Goal: Task Accomplishment & Management: Use online tool/utility

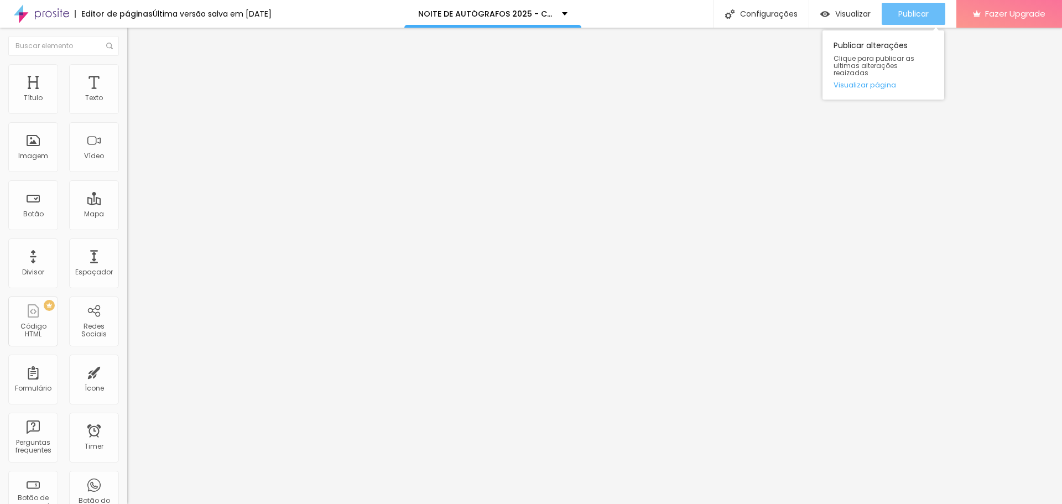
click at [899, 15] on span "Publicar" at bounding box center [913, 13] width 30 height 9
click at [919, 11] on span "Publicar" at bounding box center [913, 13] width 30 height 9
click at [917, 19] on div "Publicar" at bounding box center [913, 14] width 30 height 22
click at [898, 20] on div "Publicar" at bounding box center [913, 14] width 30 height 22
click at [914, 15] on span "Publicar" at bounding box center [913, 13] width 30 height 9
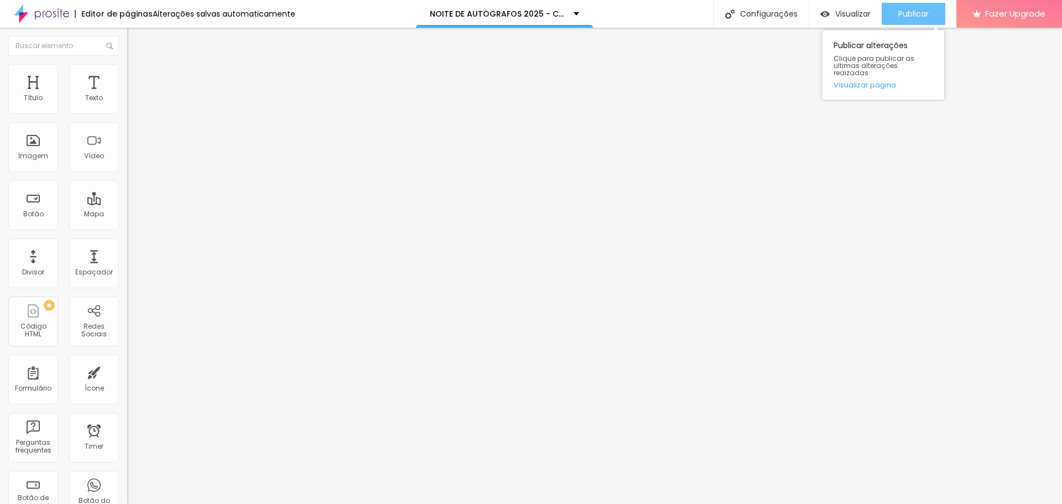
click at [916, 18] on span "Publicar" at bounding box center [913, 13] width 30 height 9
click at [930, 12] on button "Publicar" at bounding box center [913, 14] width 64 height 22
click at [133, 102] on icon "button" at bounding box center [135, 99] width 4 height 4
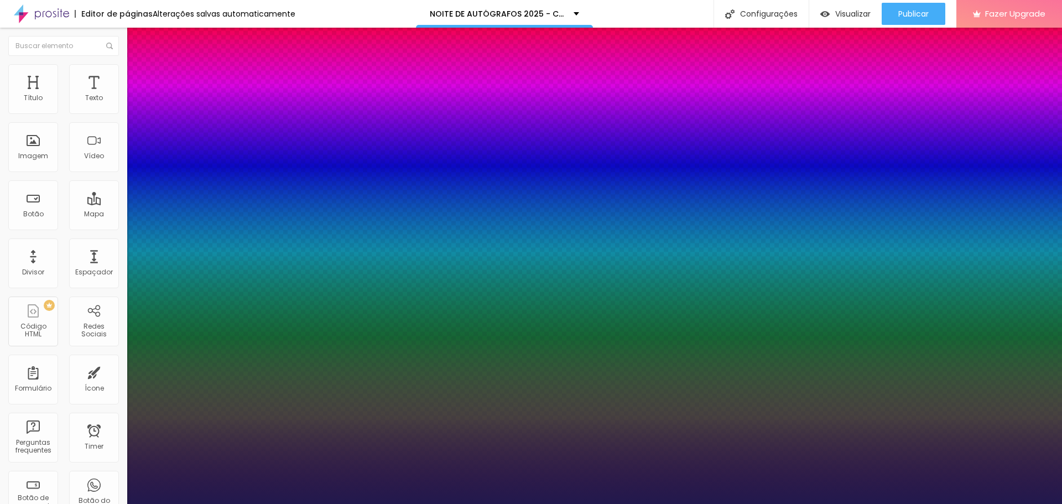
type input "1"
type input "37"
type input "1"
type input "39"
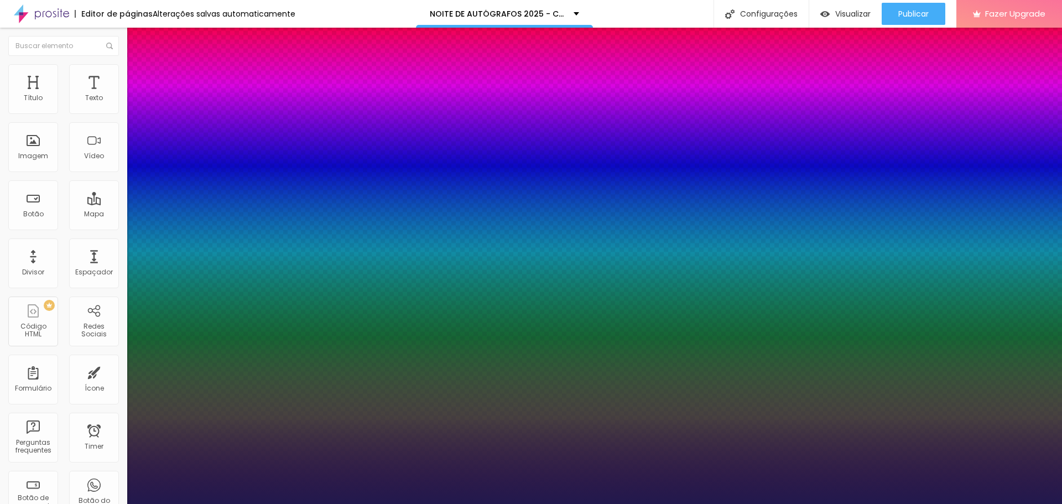
type input "39"
type input "1"
type input "40"
type input "1"
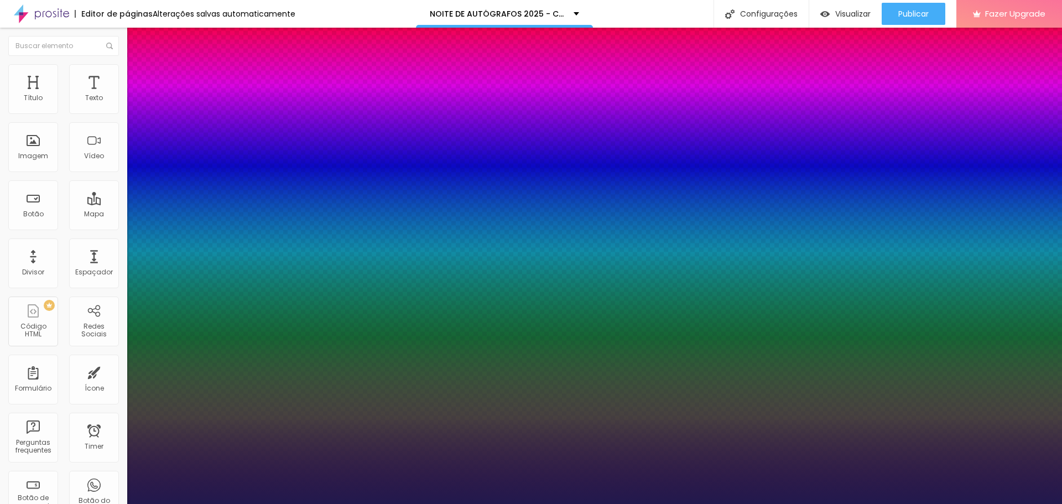
type input "41"
type input "1"
type input "42"
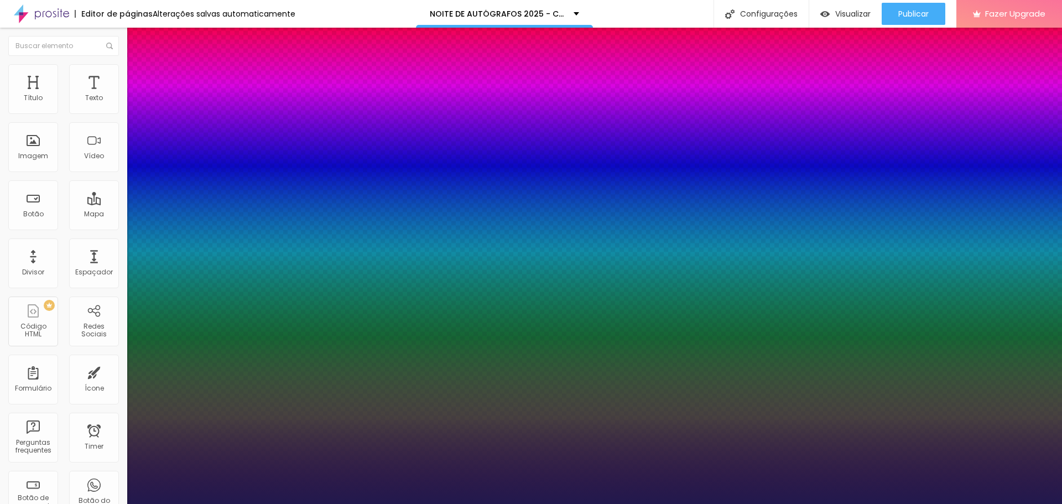
type input "1"
type input "41"
type input "1"
type input "40"
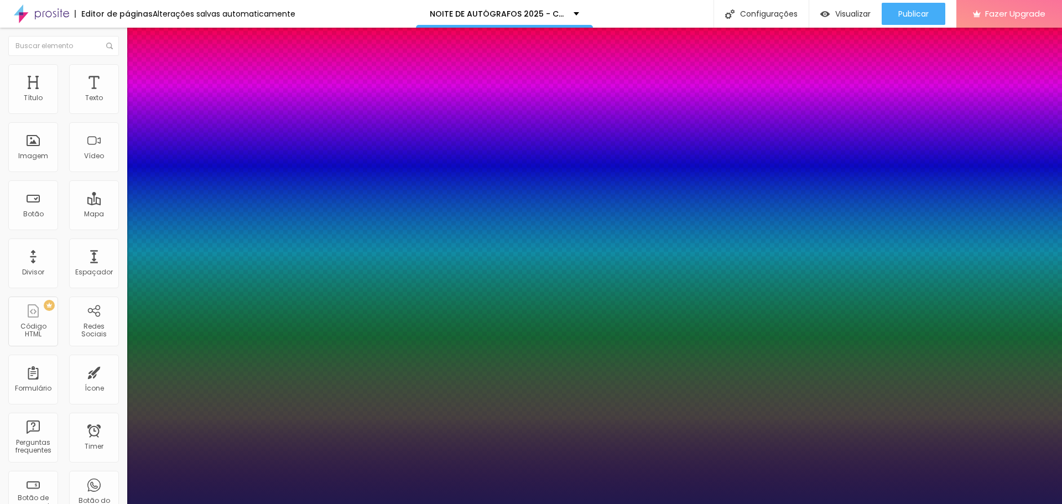
type input "40"
type input "1"
type input "41"
type input "1"
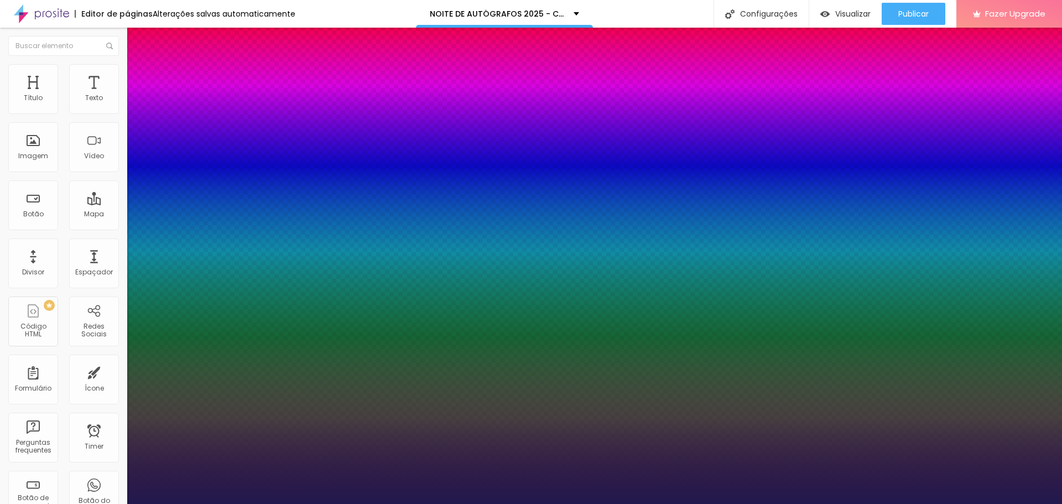
type input "42"
type input "1"
type input "43"
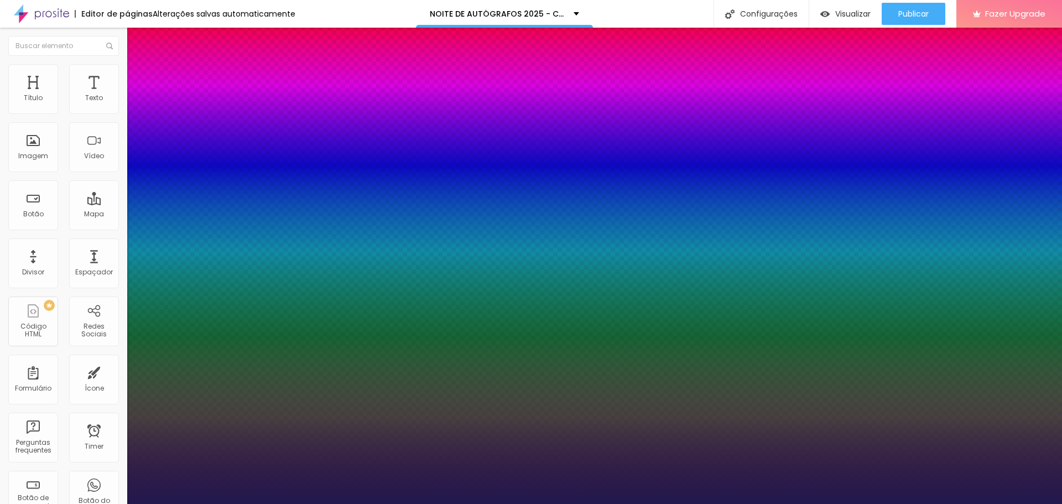
type input "1"
type input "44"
type input "1"
type input "45"
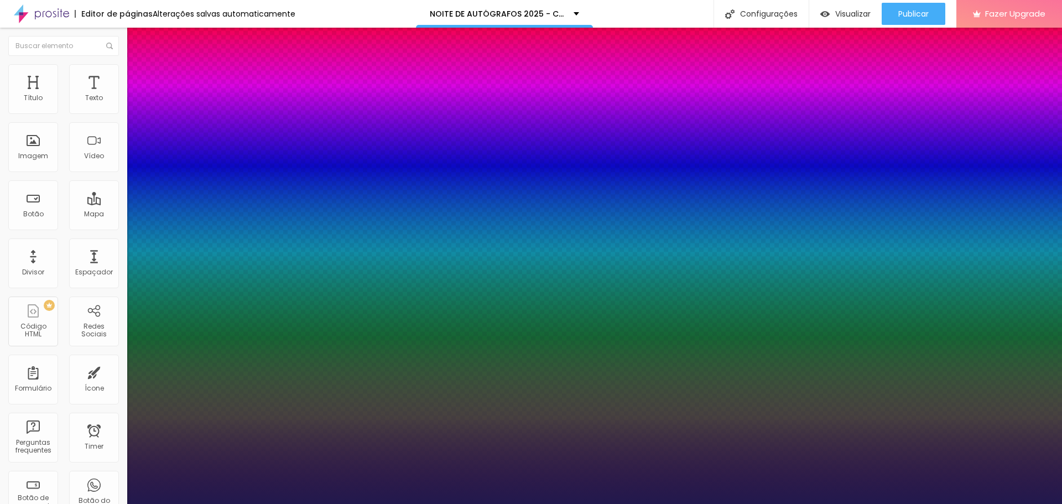
type input "45"
type input "1"
type input "46"
type input "1"
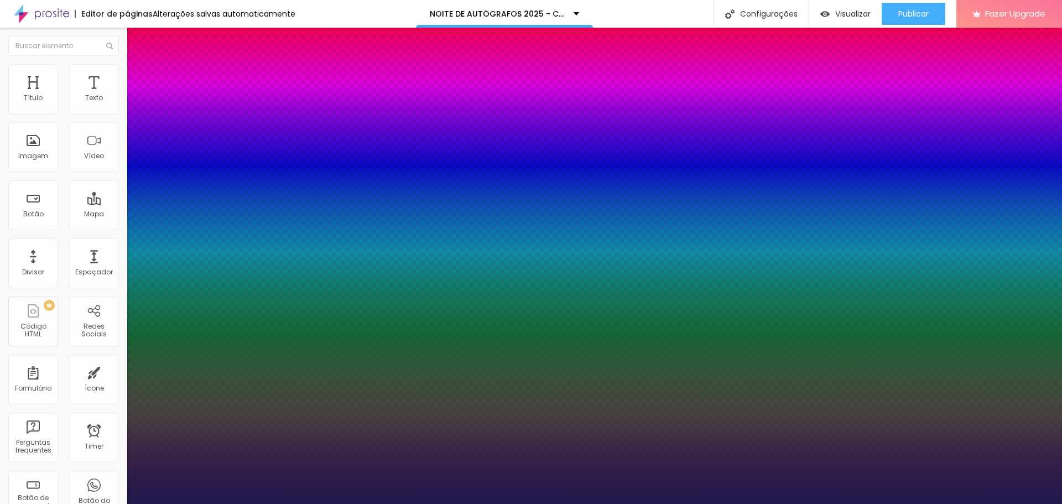
type input "47"
type input "1"
type input "48"
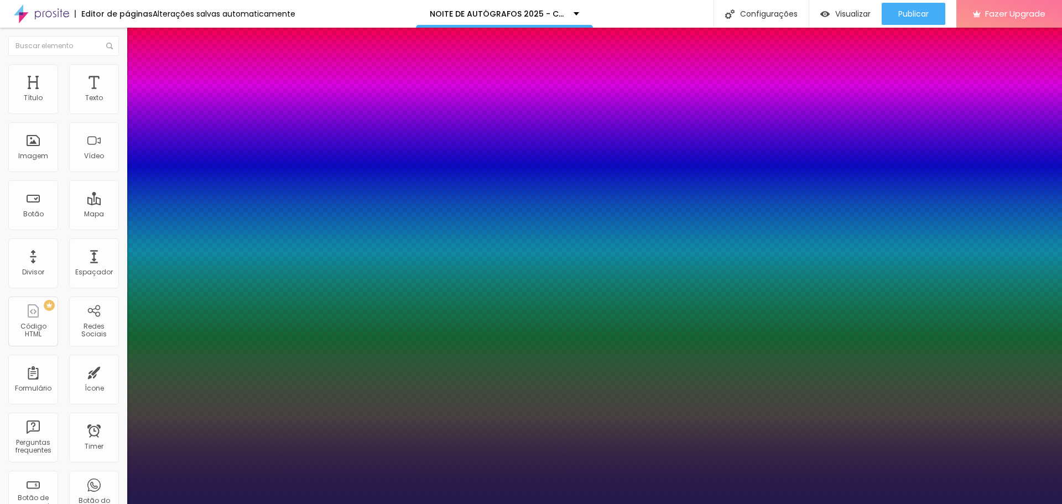
type input "1"
type input "47"
type input "1"
type input "46"
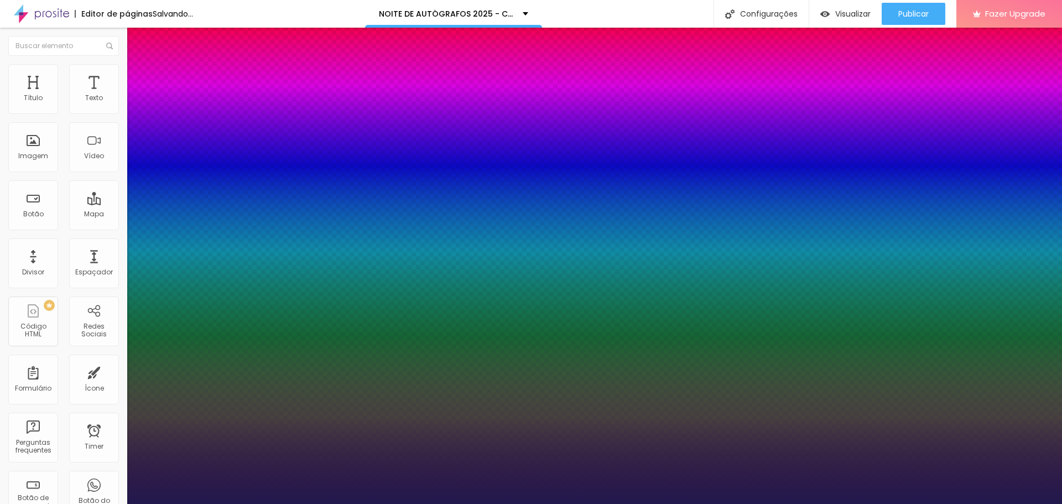
type input "46"
type input "1"
type input "45"
type input "1"
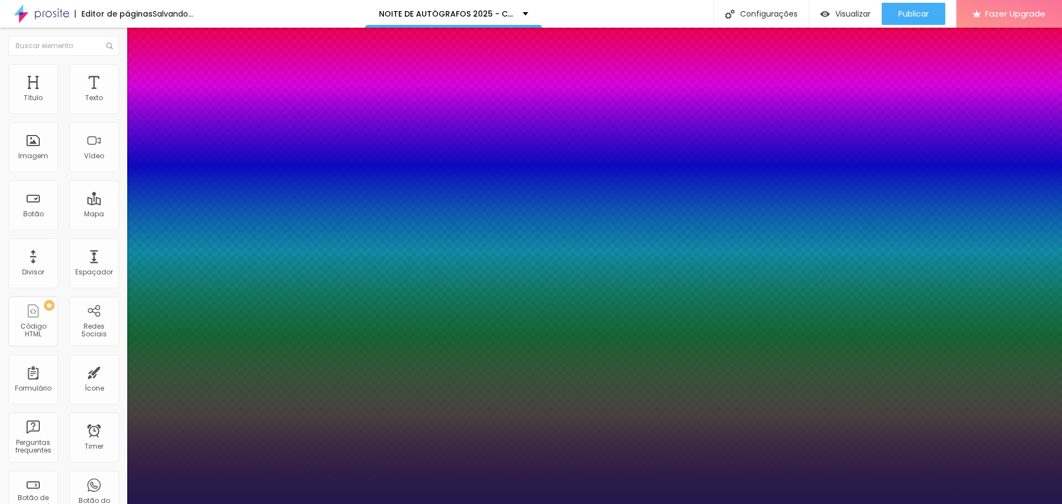
type input "44"
type input "1"
type input "45"
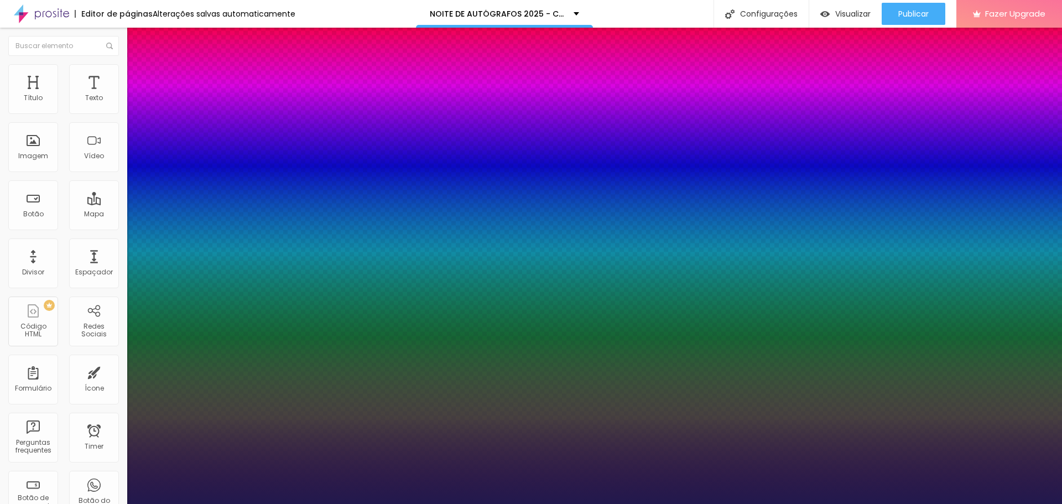
type input "1"
drag, startPoint x: 167, startPoint y: 186, endPoint x: 174, endPoint y: 184, distance: 7.4
type input "45"
type input "1"
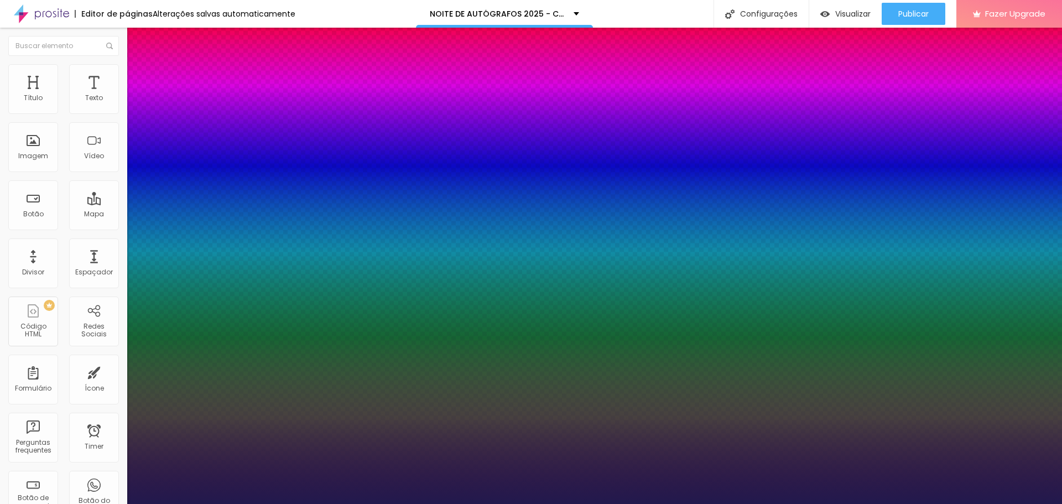
click at [940, 503] on div at bounding box center [531, 504] width 1062 height 0
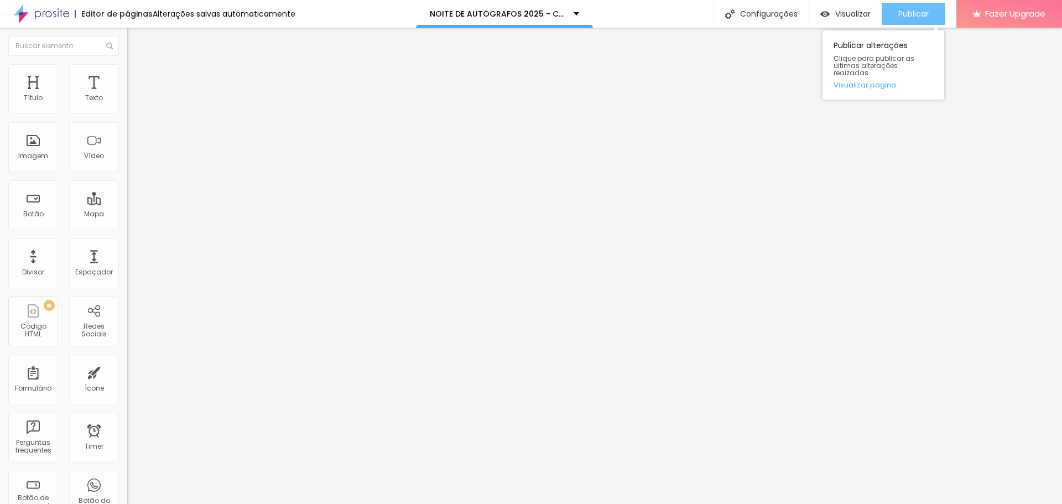
click at [925, 11] on span "Publicar" at bounding box center [913, 13] width 30 height 9
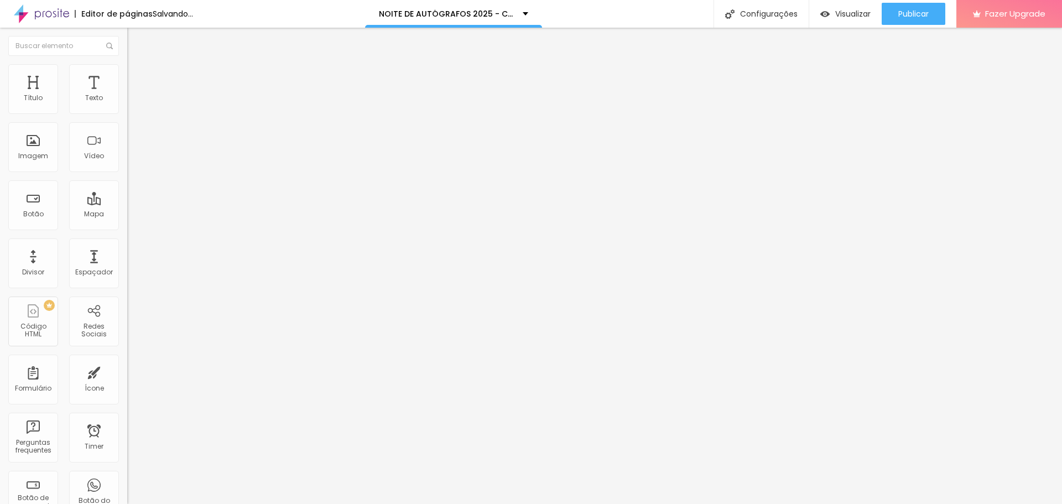
click at [127, 95] on span "Adicionar imagem" at bounding box center [162, 90] width 71 height 9
click at [127, 95] on span "Trocar imagem" at bounding box center [157, 90] width 60 height 9
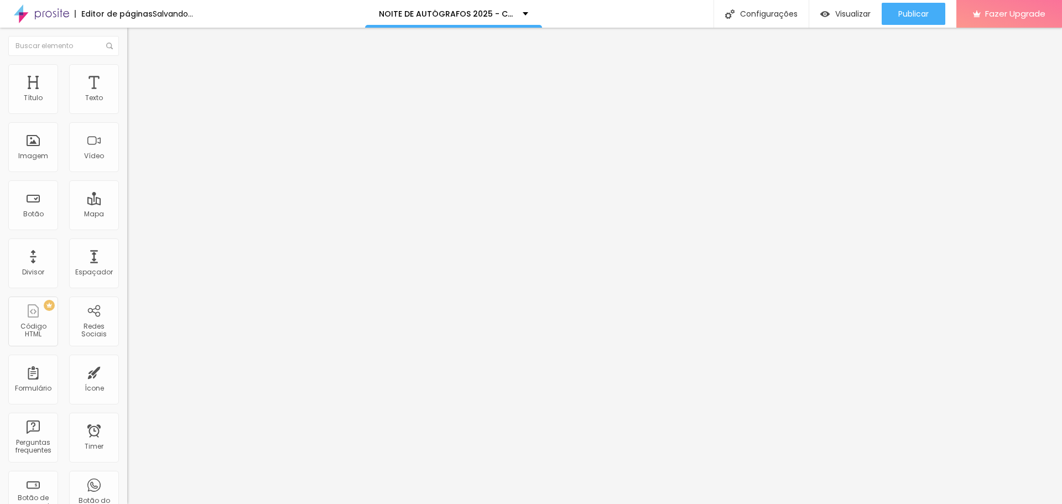
click at [127, 95] on span "Adicionar imagem" at bounding box center [162, 90] width 71 height 9
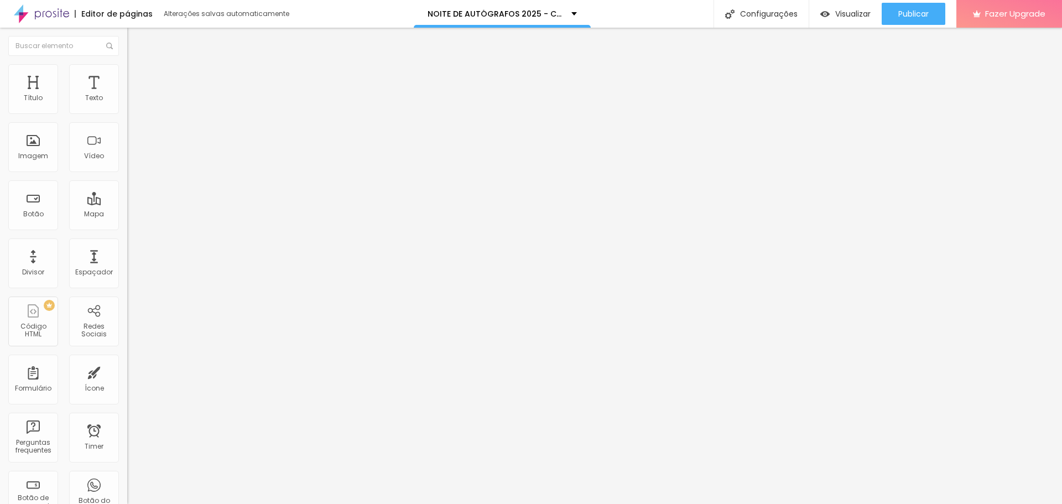
click at [127, 75] on li "Avançado" at bounding box center [190, 80] width 127 height 11
type input "12"
type input "11"
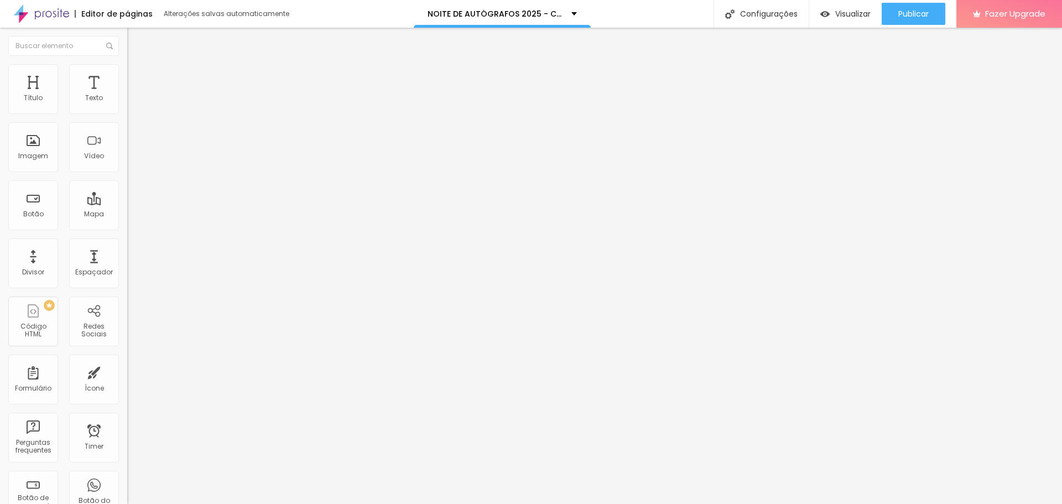
type input "8"
type input "7"
type input "2"
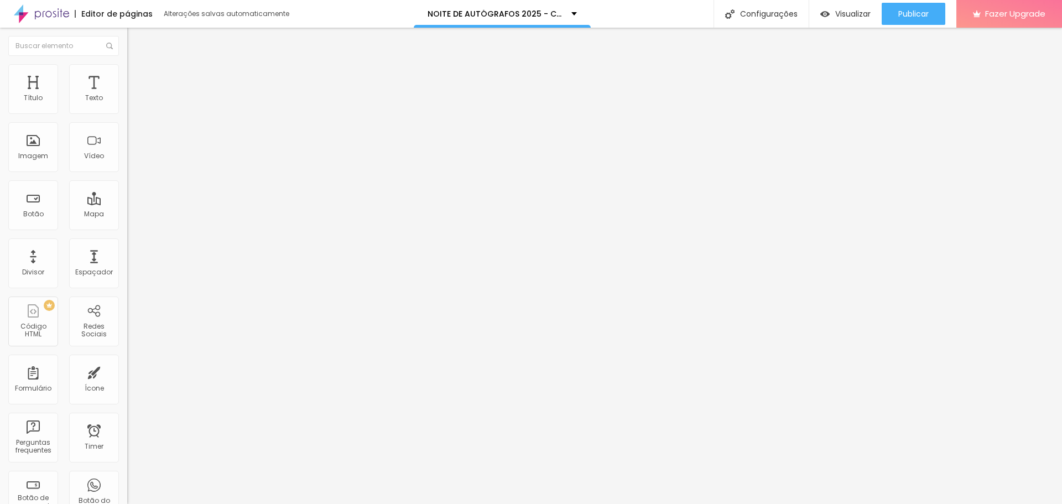
type input "2"
type input "0"
drag, startPoint x: 35, startPoint y: 110, endPoint x: 34, endPoint y: 129, distance: 18.8
type input "0"
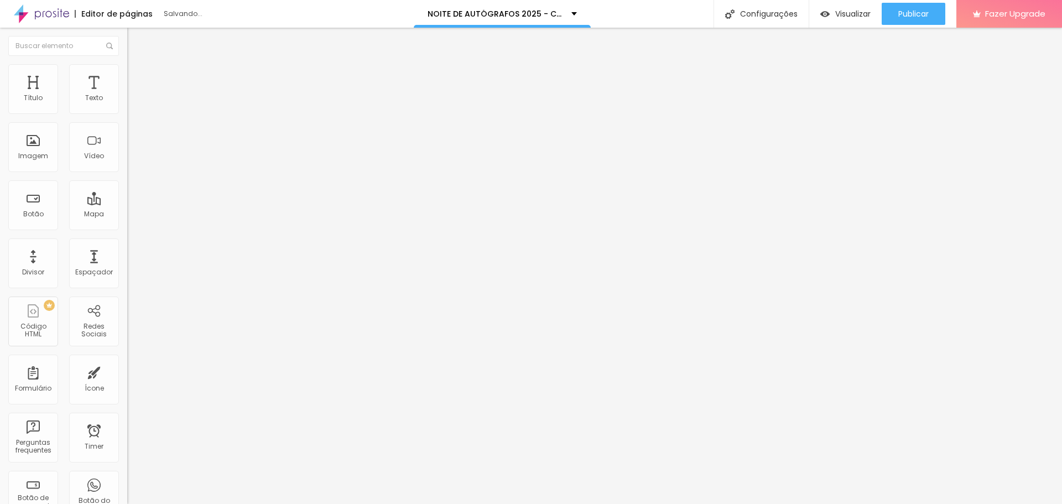
click at [127, 215] on input "range" at bounding box center [162, 219] width 71 height 9
type input "7"
type input "6"
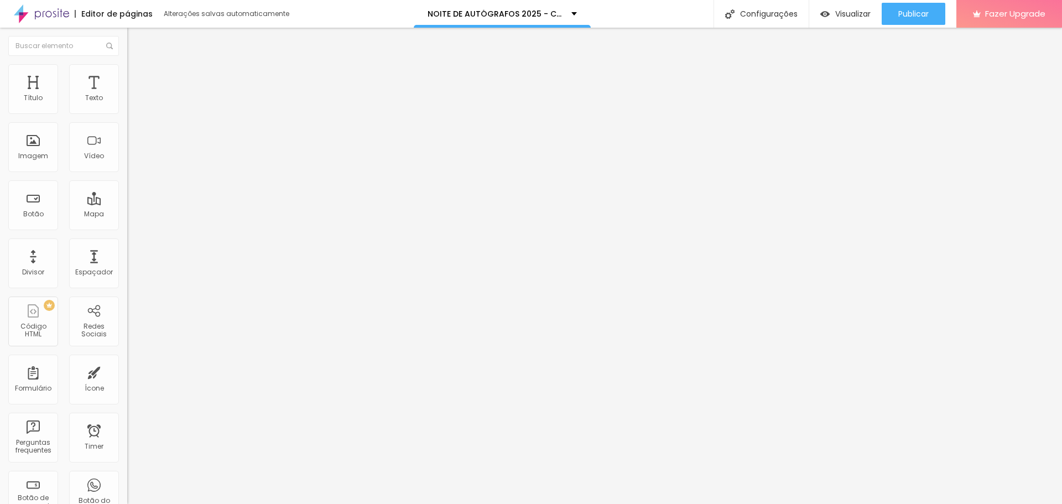
type input "3"
type input "0"
drag, startPoint x: 33, startPoint y: 129, endPoint x: 1, endPoint y: 136, distance: 32.3
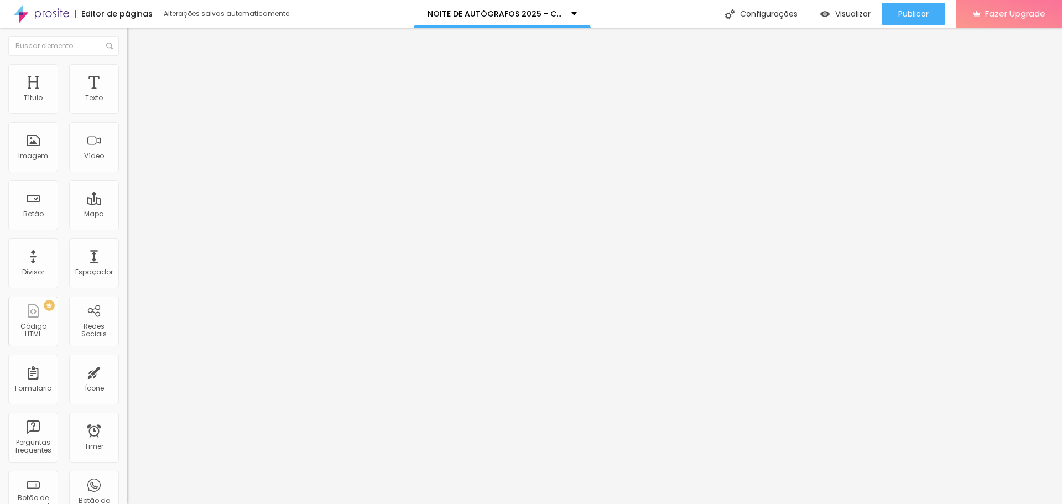
type input "0"
click at [127, 371] on input "range" at bounding box center [162, 375] width 71 height 9
click at [127, 95] on span "Trocar imagem" at bounding box center [157, 90] width 60 height 9
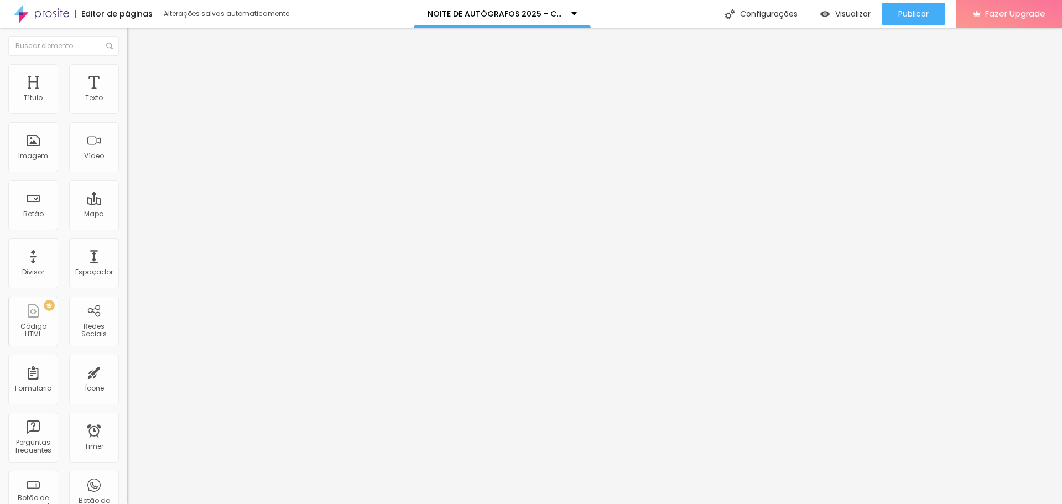
click at [859, 5] on div "Visualizar" at bounding box center [845, 14] width 50 height 22
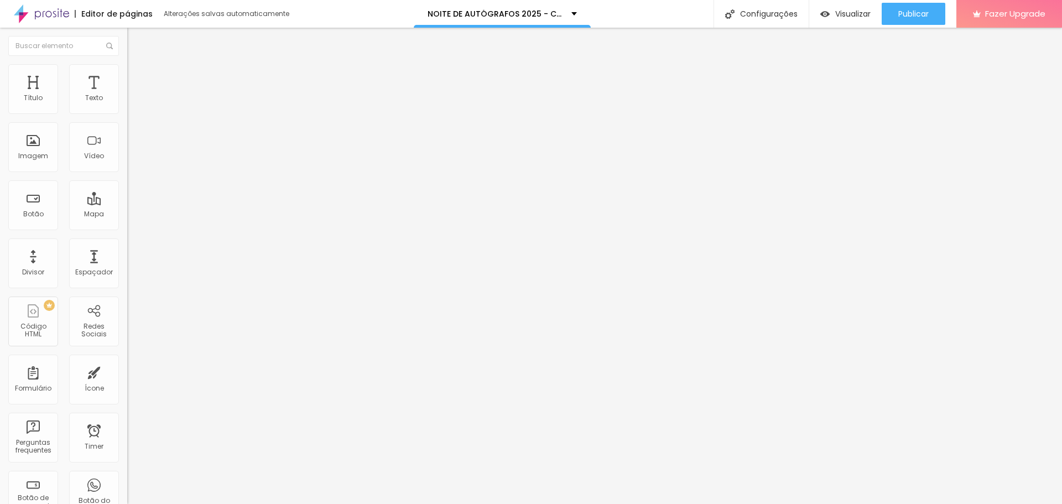
click at [127, 64] on li "Estilo" at bounding box center [190, 69] width 127 height 11
type input "95"
type input "90"
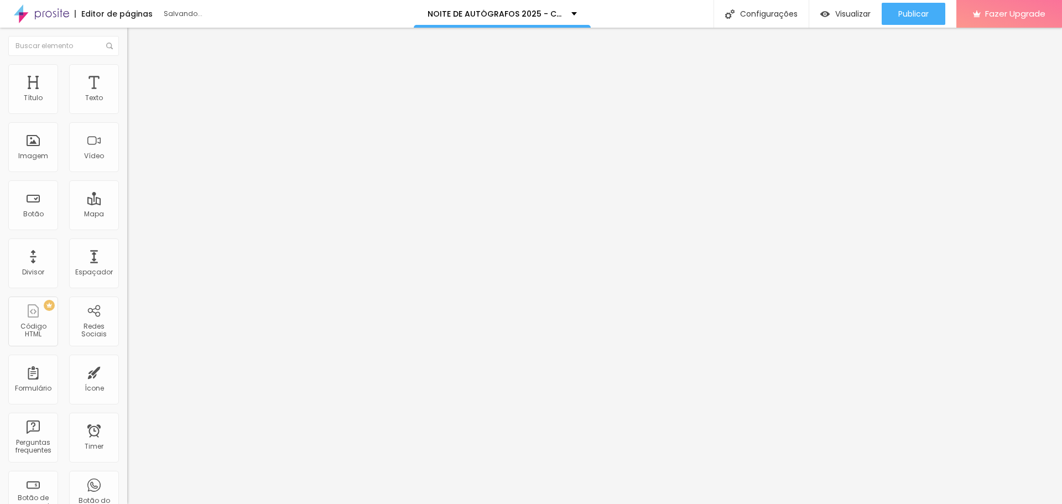
type input "85"
type input "80"
type input "75"
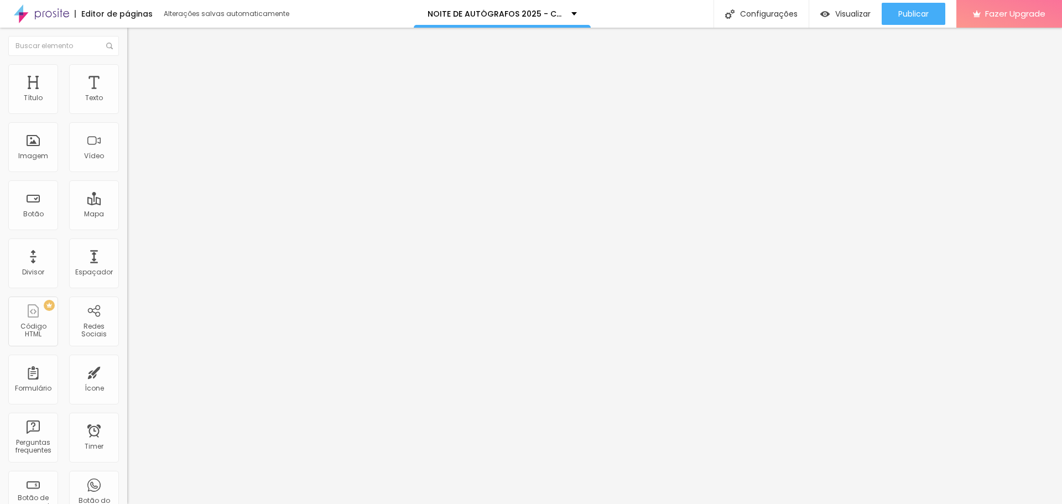
type input "75"
type input "70"
type input "65"
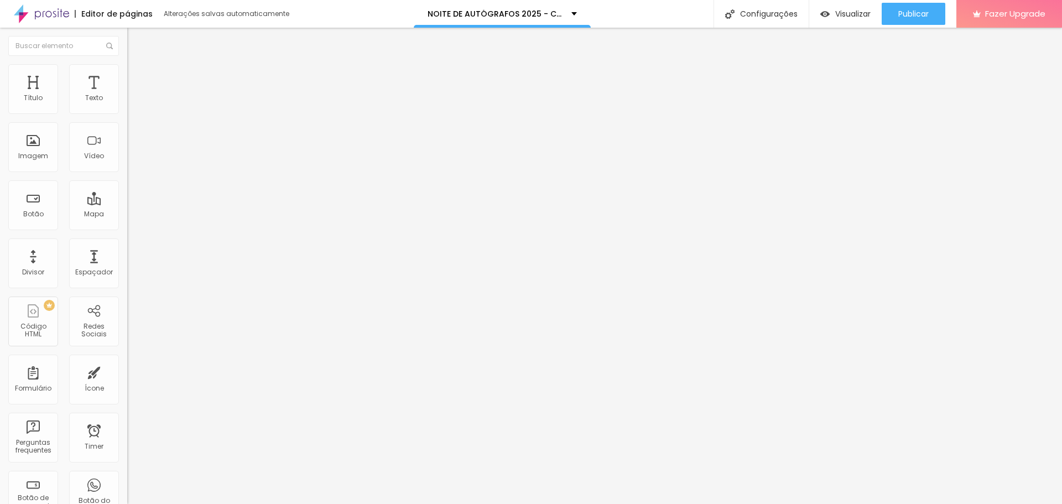
type input "60"
type input "55"
type input "50"
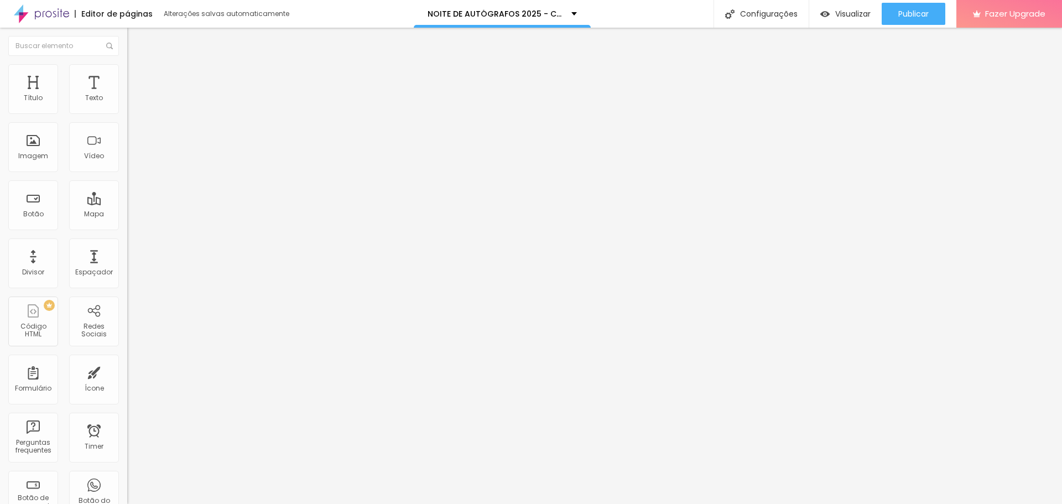
drag, startPoint x: 118, startPoint y: 120, endPoint x: 56, endPoint y: 124, distance: 61.5
type input "50"
click at [127, 113] on input "range" at bounding box center [162, 108] width 71 height 9
click at [901, 10] on span "Publicar" at bounding box center [913, 13] width 30 height 9
click at [127, 70] on ul "Conteúdo Estilo Avançado" at bounding box center [190, 69] width 127 height 33
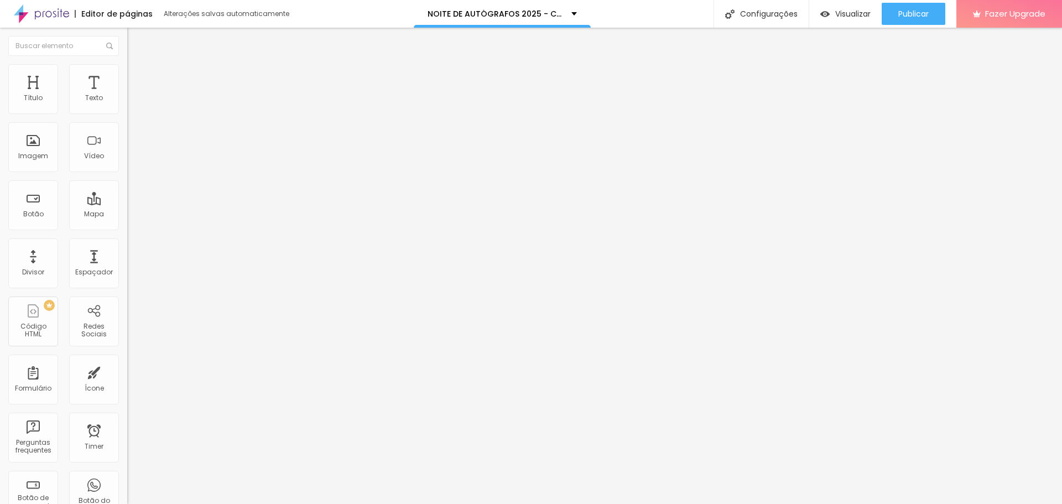
click at [137, 76] on span "Estilo" at bounding box center [145, 71] width 17 height 9
type input "55"
type input "60"
drag, startPoint x: 59, startPoint y: 121, endPoint x: 67, endPoint y: 120, distance: 8.9
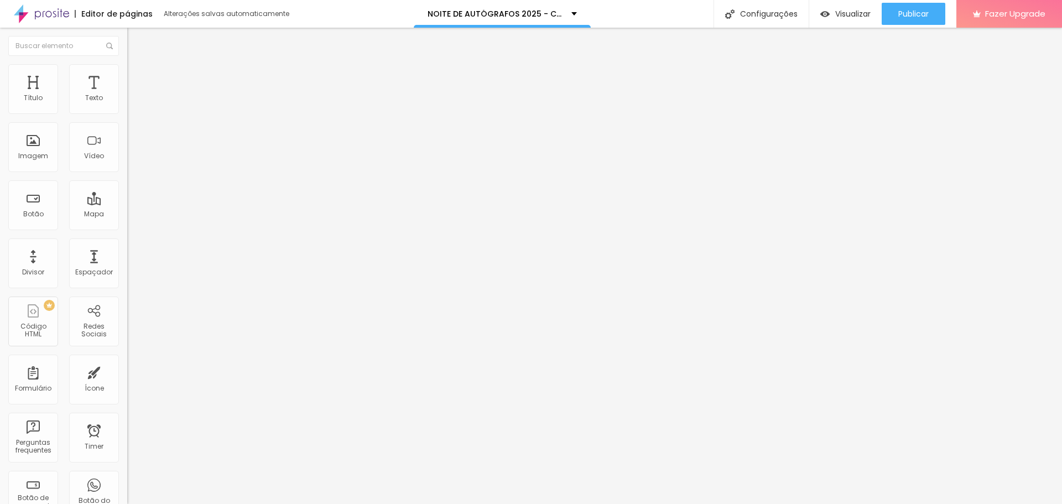
type input "60"
click at [127, 113] on input "range" at bounding box center [162, 108] width 71 height 9
click at [133, 102] on icon "button" at bounding box center [135, 99] width 4 height 4
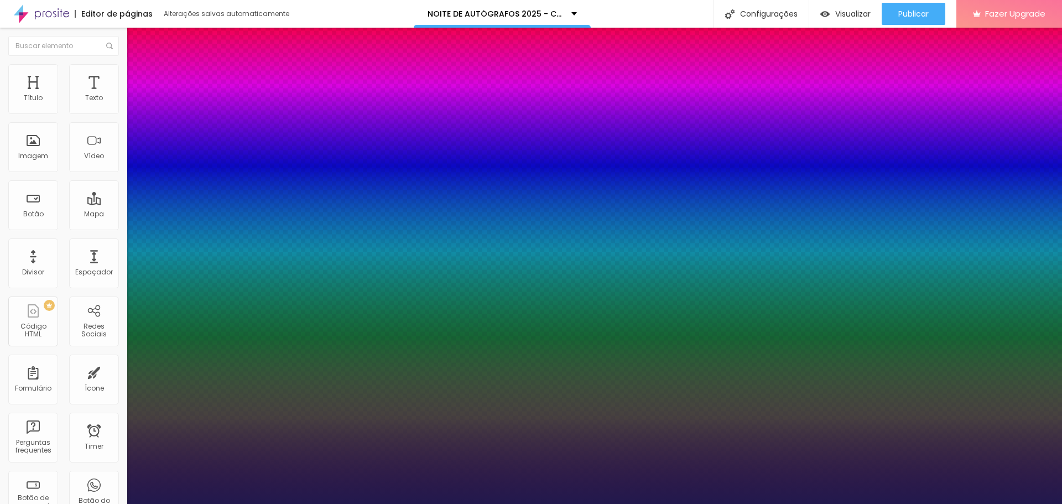
type input "1"
type input "18"
type input "1"
type input "19"
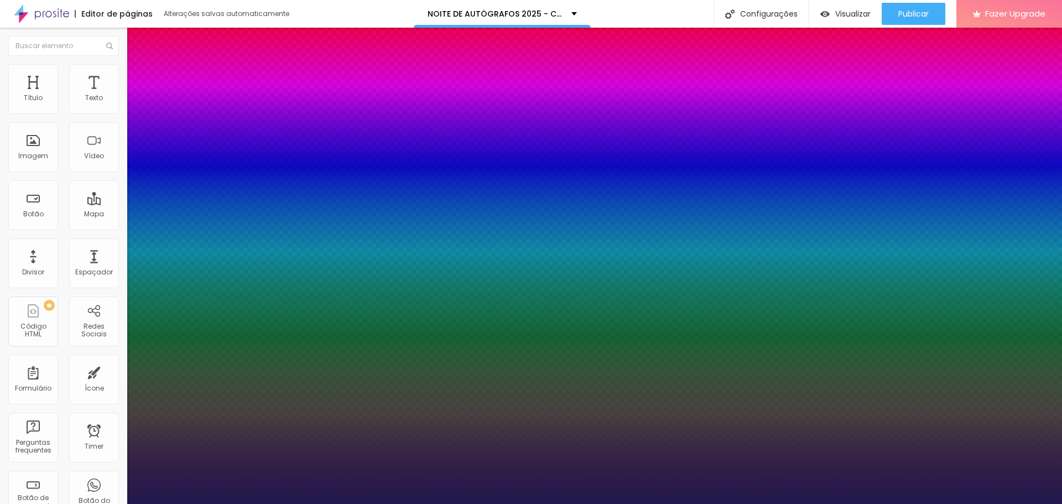
type input "19"
type input "1"
type input "20"
type input "1"
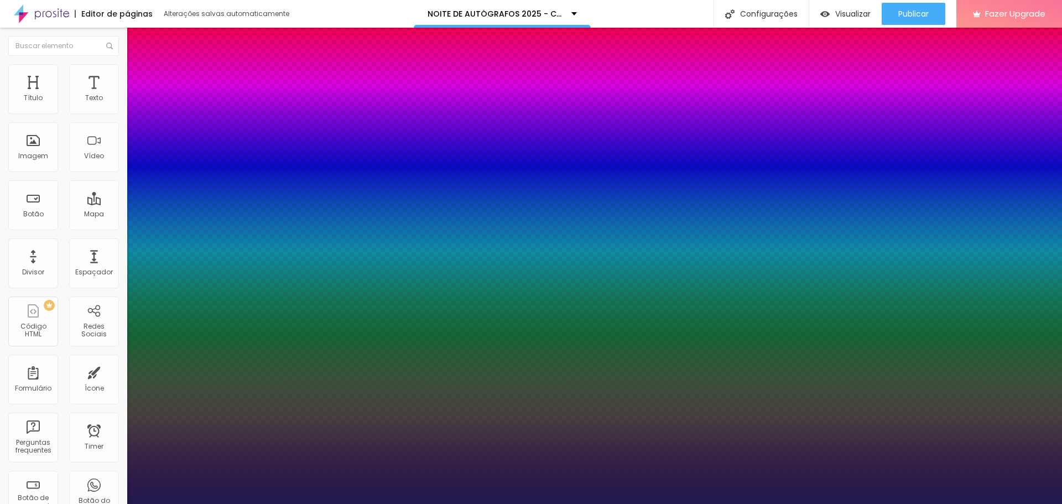
type input "20"
type input "1"
click at [563, 503] on div at bounding box center [531, 504] width 1062 height 0
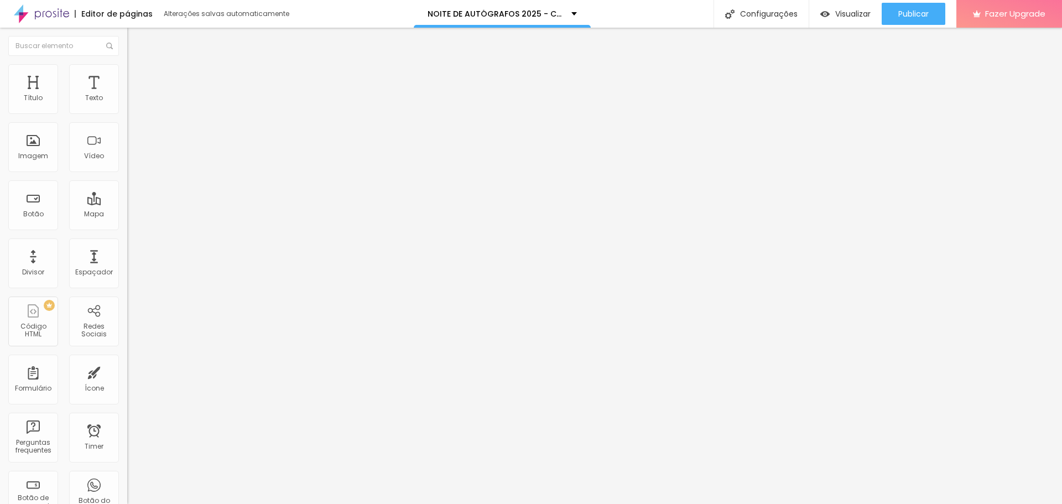
click at [127, 106] on button "button" at bounding box center [134, 101] width 15 height 12
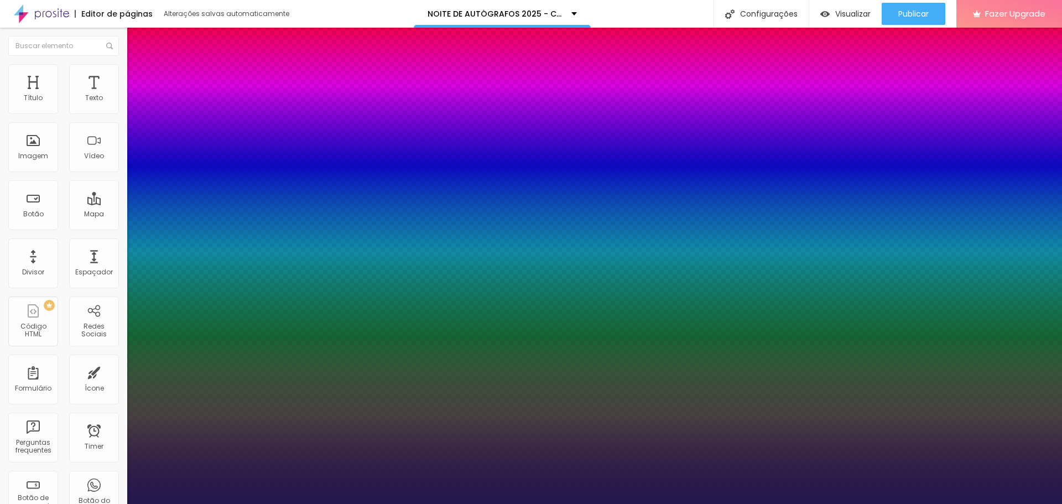
type input "1"
type input "13"
type input "1"
type input "14"
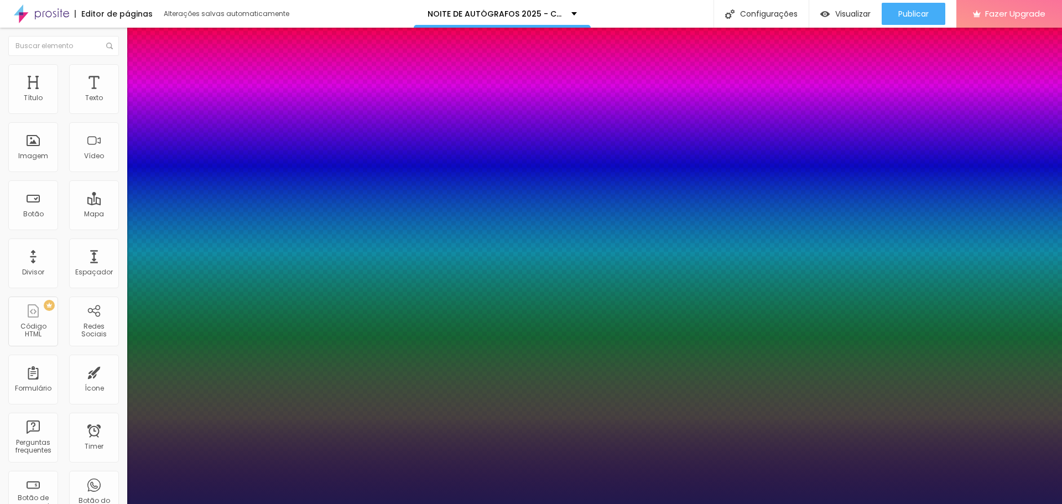
type input "14"
type input "1"
type input "15"
type input "1"
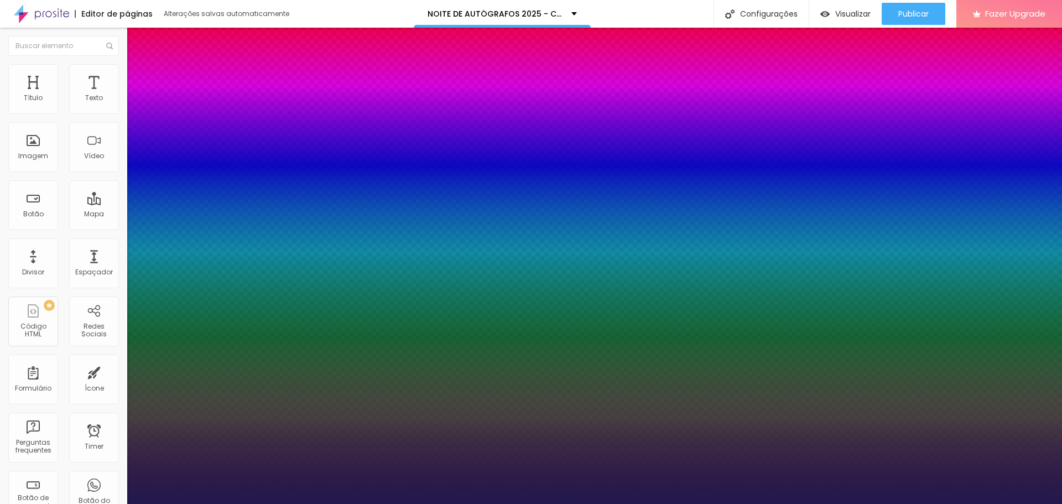
type input "16"
type input "1"
type input "17"
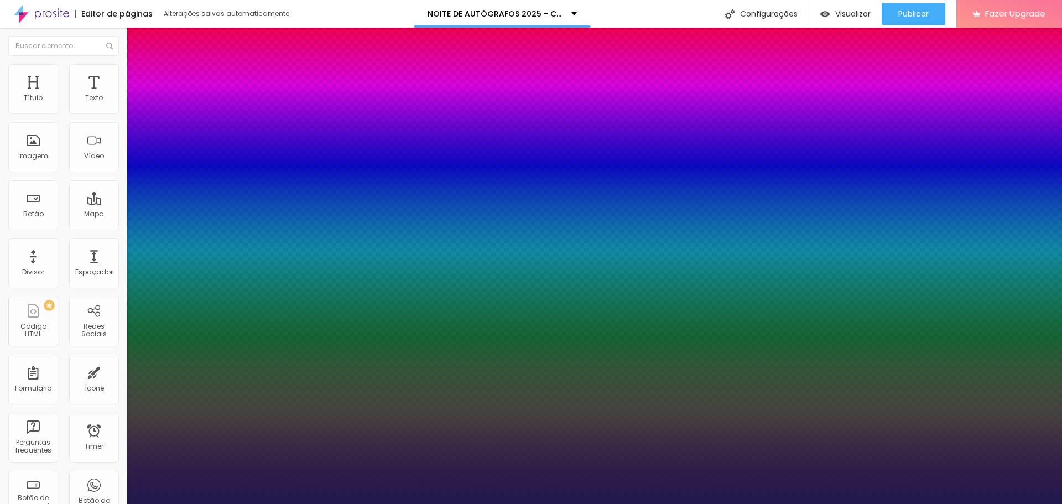
type input "1"
type input "18"
type input "1"
type input "19"
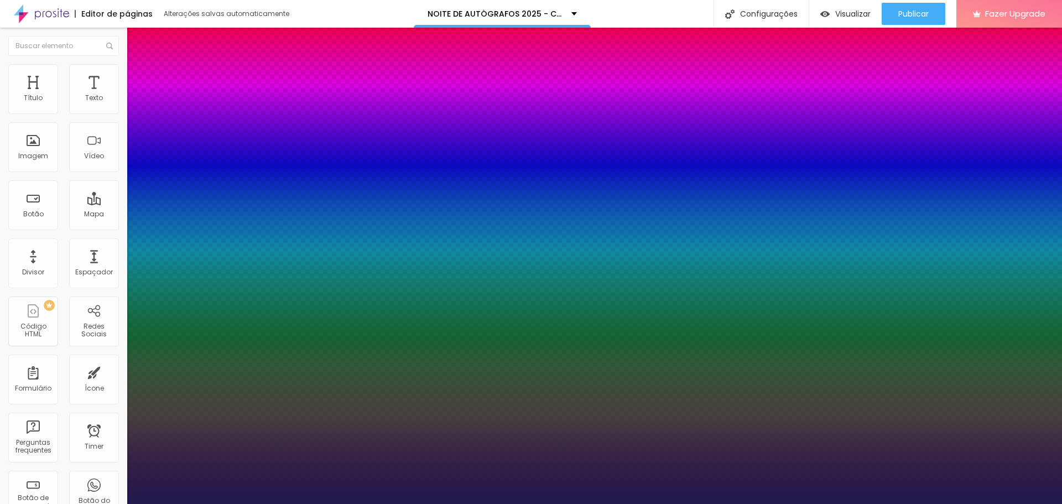
type input "19"
type input "1"
type input "20"
type input "1"
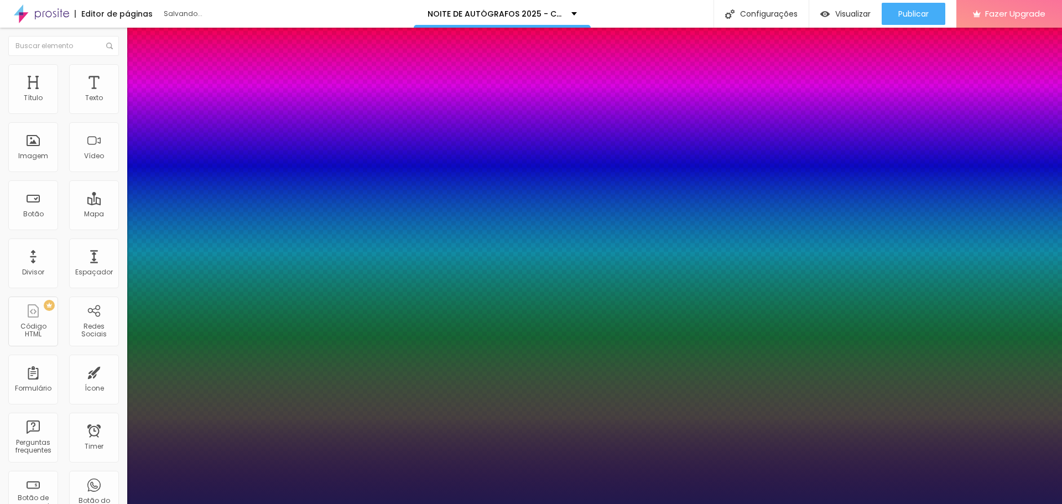
type input "20"
type input "1"
click at [199, 503] on div at bounding box center [531, 504] width 1062 height 0
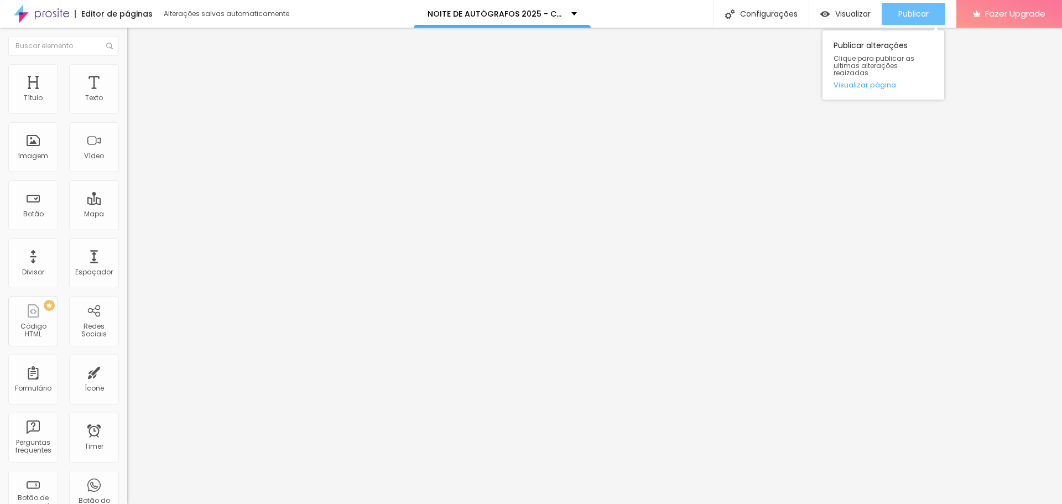
click at [921, 7] on div "Publicar" at bounding box center [913, 14] width 30 height 22
click at [910, 13] on span "Publicar" at bounding box center [913, 13] width 30 height 9
click at [916, 15] on span "Publicar" at bounding box center [913, 13] width 30 height 9
click at [923, 4] on div "Publicar" at bounding box center [913, 14] width 30 height 22
click at [902, 18] on span "Publicar" at bounding box center [913, 13] width 30 height 9
